Goal: Transaction & Acquisition: Download file/media

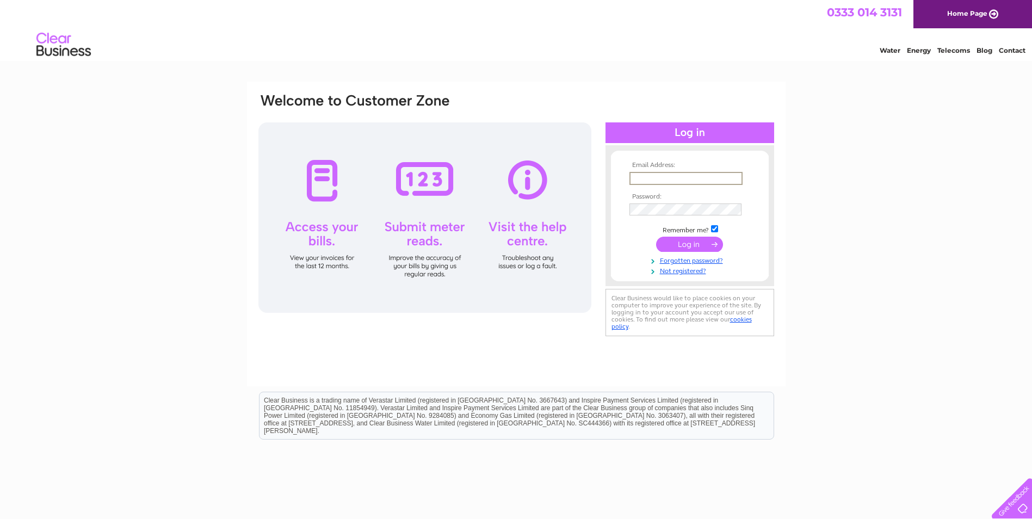
click at [646, 178] on input "text" at bounding box center [686, 178] width 113 height 13
type input "office@nigelbeaumont.co.uk"
click at [716, 230] on input "checkbox" at bounding box center [714, 228] width 7 height 7
checkbox input "false"
click at [703, 246] on input "submit" at bounding box center [689, 243] width 67 height 15
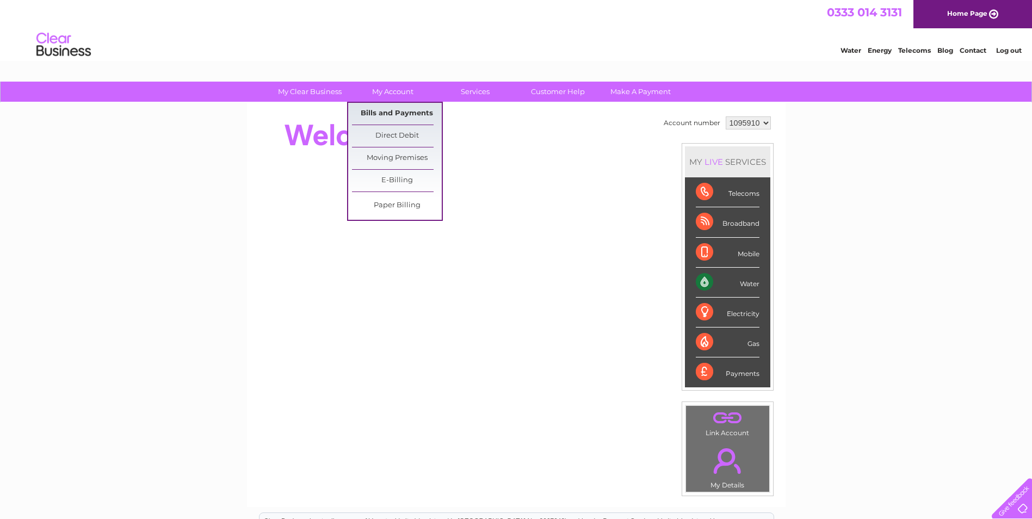
click at [396, 115] on link "Bills and Payments" at bounding box center [397, 114] width 90 height 22
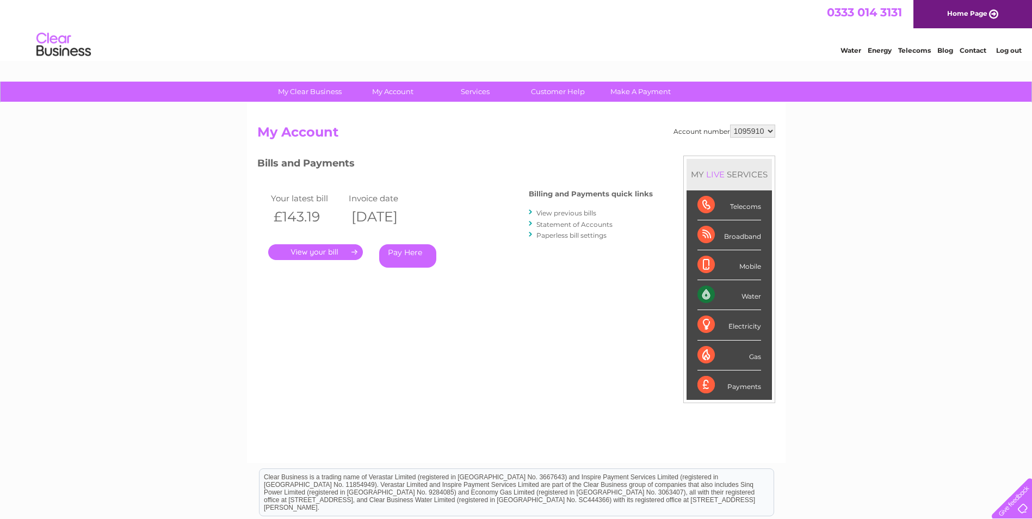
click at [326, 250] on link "." at bounding box center [315, 252] width 95 height 16
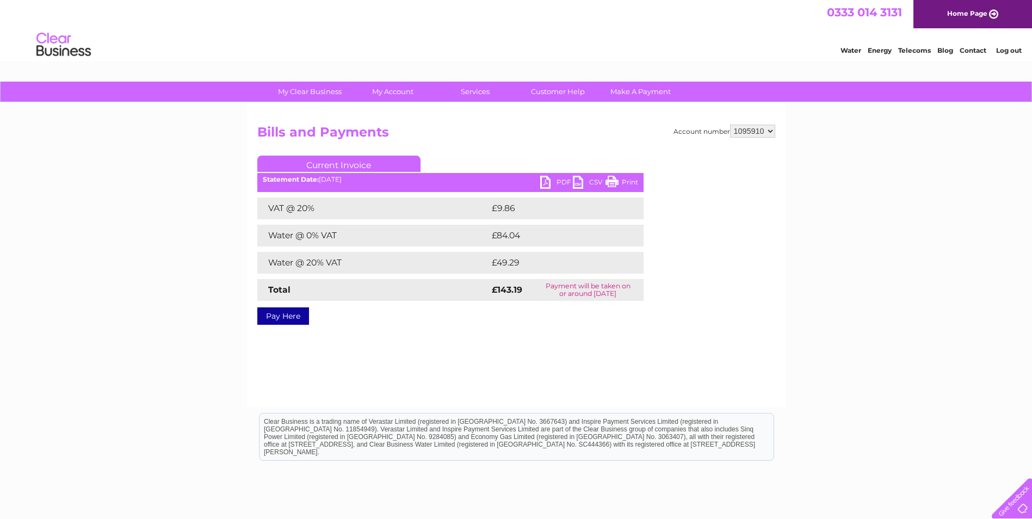
click at [539, 192] on div "PDF CSV Print Statement Date: [DATE]" at bounding box center [450, 184] width 386 height 16
click at [542, 181] on link "PDF" at bounding box center [556, 184] width 33 height 16
click at [545, 181] on link "PDF" at bounding box center [556, 184] width 33 height 16
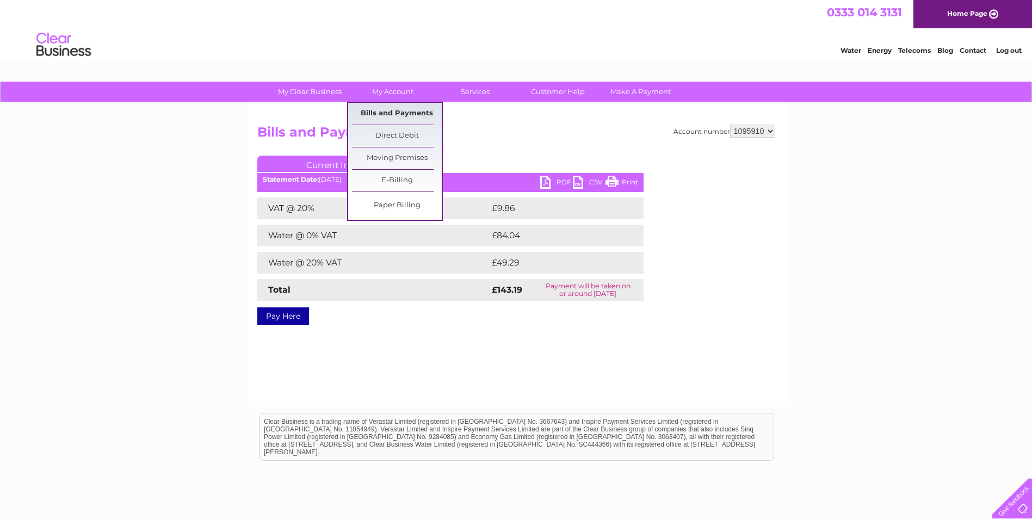
click at [383, 113] on link "Bills and Payments" at bounding box center [397, 114] width 90 height 22
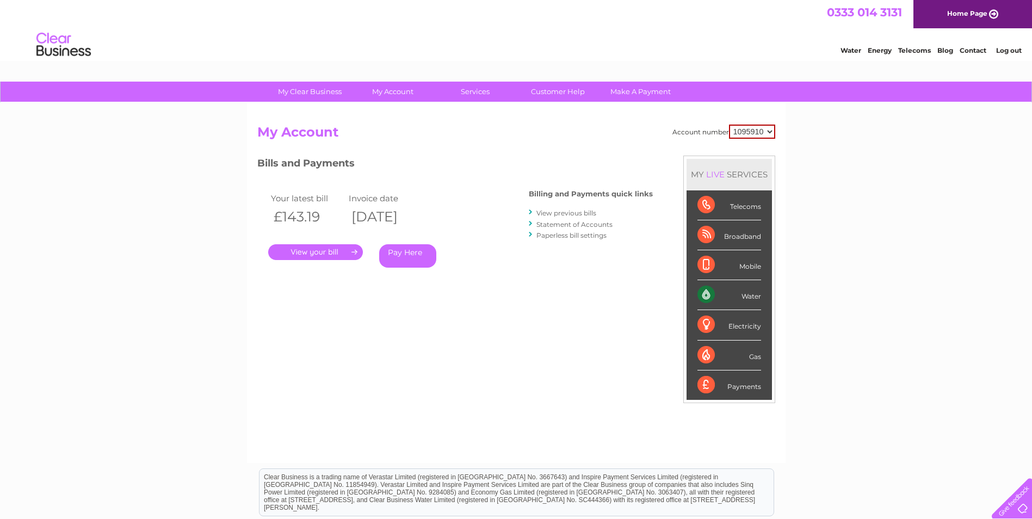
click at [570, 214] on link "View previous bills" at bounding box center [567, 213] width 60 height 8
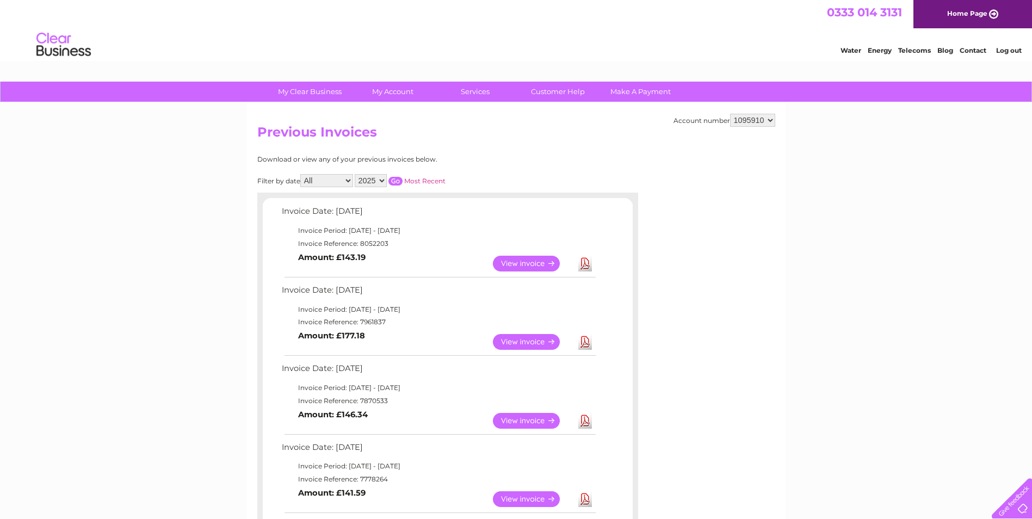
click at [587, 344] on link "Download" at bounding box center [585, 342] width 14 height 16
drag, startPoint x: 1001, startPoint y: 49, endPoint x: 991, endPoint y: 54, distance: 11.0
click at [1001, 49] on link "Log out" at bounding box center [1009, 50] width 26 height 8
